Goal: Information Seeking & Learning: Learn about a topic

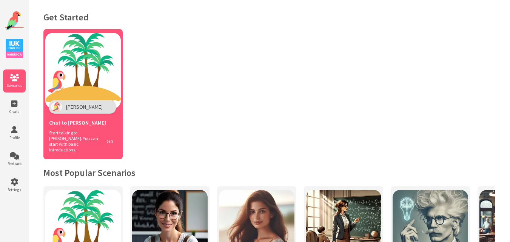
click at [112, 137] on button "Go" at bounding box center [110, 141] width 14 height 11
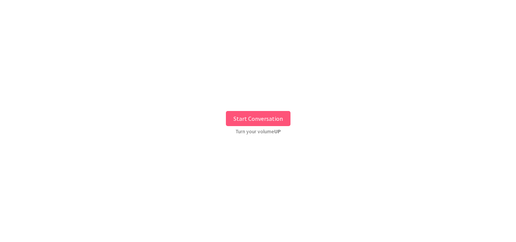
click at [281, 110] on div "Start Conversation Turn your volume UP" at bounding box center [258, 121] width 516 height 231
click at [281, 117] on button "Start Conversation" at bounding box center [258, 118] width 65 height 15
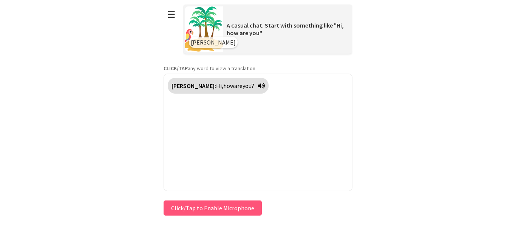
click at [220, 207] on button "Click/Tap to Enable Microphone" at bounding box center [213, 208] width 98 height 15
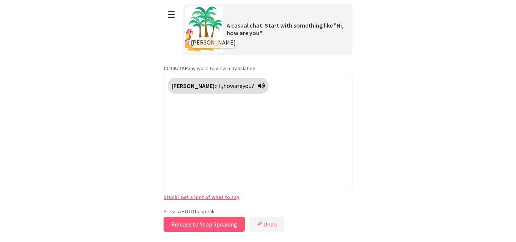
click at [190, 224] on button "Release to Stop Speaking" at bounding box center [204, 224] width 81 height 15
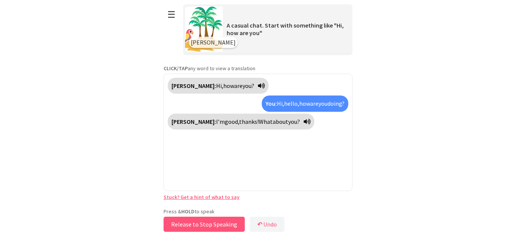
click at [228, 222] on button "Release to Stop Speaking" at bounding box center [204, 224] width 81 height 15
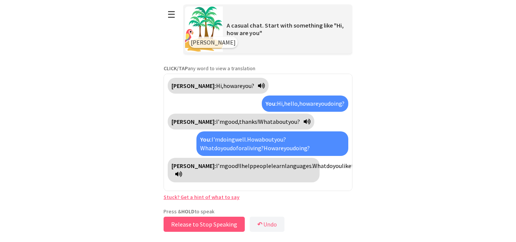
click at [228, 222] on button "Release to Stop Speaking" at bounding box center [204, 224] width 81 height 15
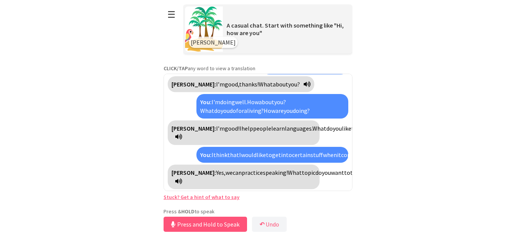
scroll to position [55, 0]
click at [218, 228] on button "Release to Stop Speaking" at bounding box center [204, 224] width 81 height 15
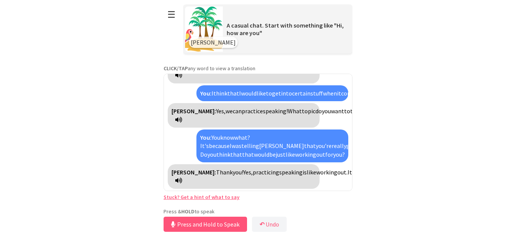
scroll to position [133, 0]
click at [203, 225] on button "Release to Stop Speaking" at bounding box center [204, 224] width 81 height 15
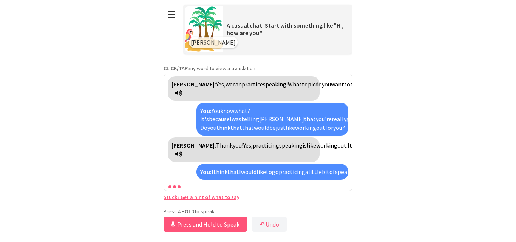
scroll to position [211, 0]
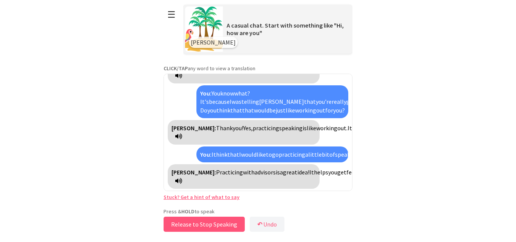
click at [203, 225] on button "Release to Stop Speaking" at bounding box center [204, 224] width 81 height 15
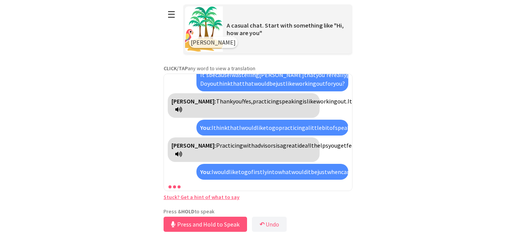
scroll to position [322, 0]
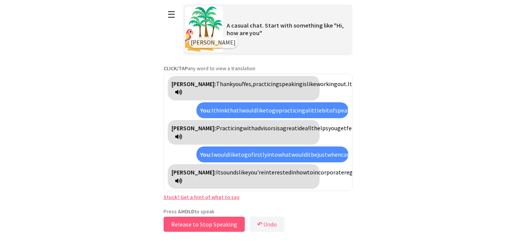
click at [223, 220] on button "Release to Stop Speaking" at bounding box center [204, 224] width 81 height 15
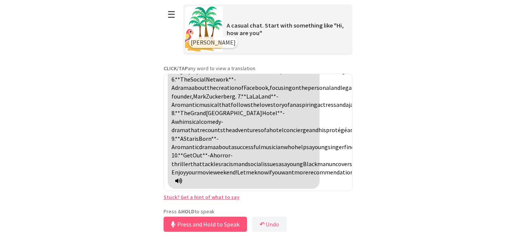
scroll to position [654, 0]
